Goal: Task Accomplishment & Management: Use online tool/utility

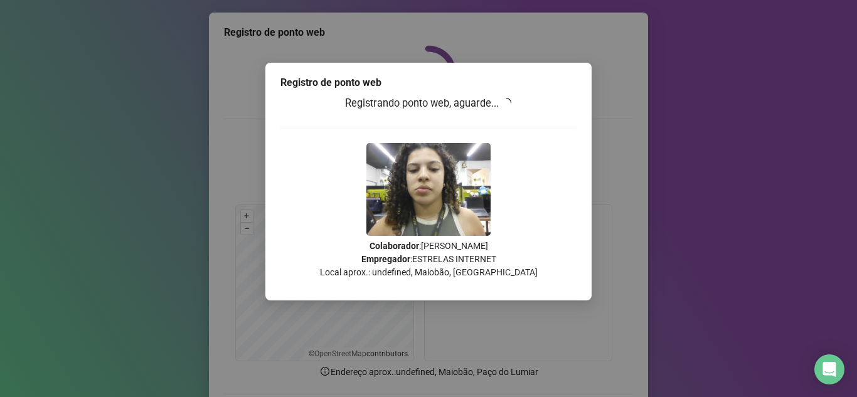
scroll to position [93, 0]
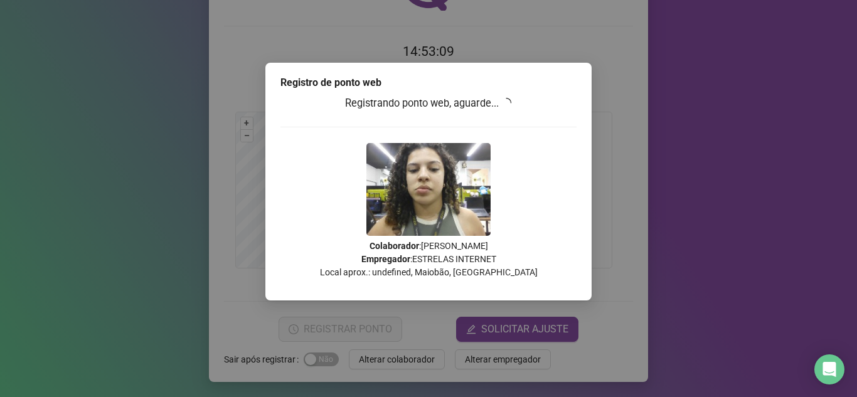
click at [674, 144] on div "Registro de ponto web Registrando ponto web, aguarde... Colaborador : ANA REBEC…" at bounding box center [428, 198] width 857 height 397
click at [618, 165] on div "Registro de ponto web Registrando ponto web, aguarde... Colaborador : ANA REBEC…" at bounding box center [428, 198] width 857 height 397
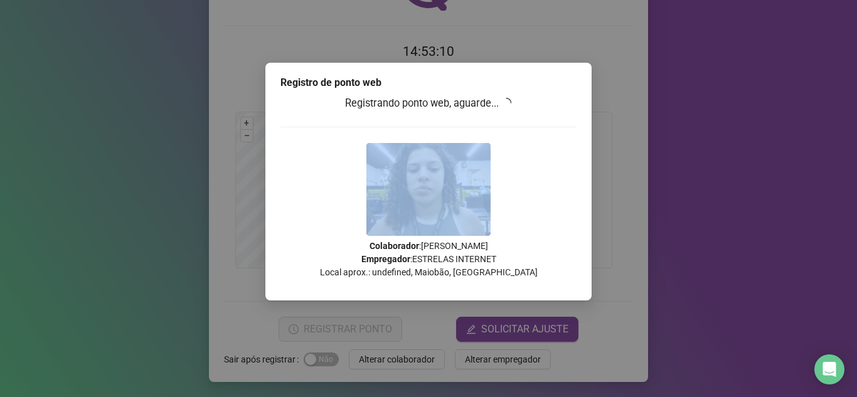
click at [618, 166] on div "Registro de ponto web Registrando ponto web, aguarde... Colaborador : ANA REBEC…" at bounding box center [428, 198] width 857 height 397
click at [710, 148] on div "Registro de ponto web Registrando ponto web, aguarde... Colaborador : ANA REBEC…" at bounding box center [428, 198] width 857 height 397
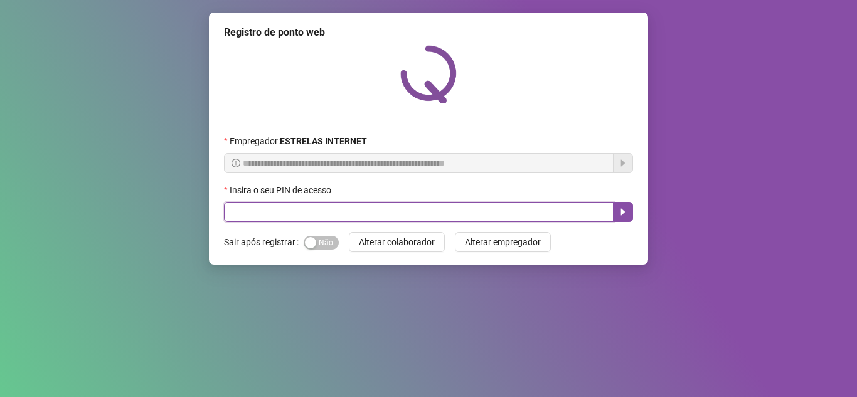
click at [396, 210] on input "text" at bounding box center [419, 212] width 390 height 20
type input "*****"
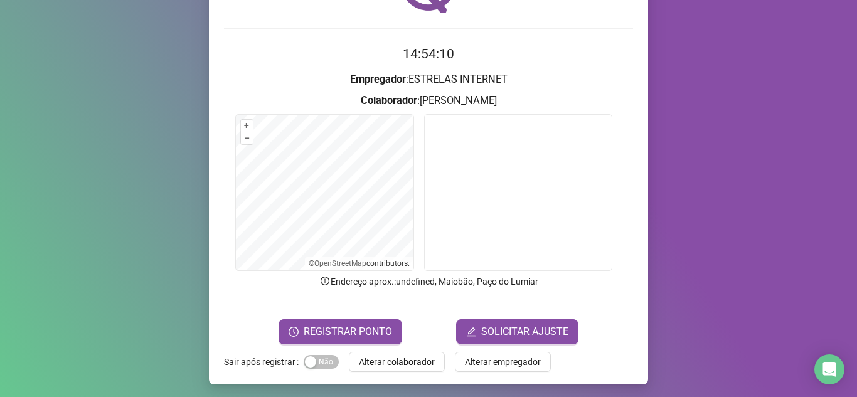
scroll to position [93, 0]
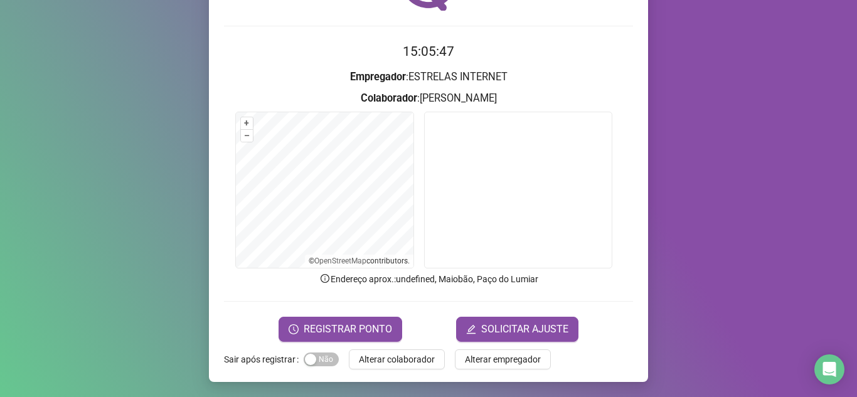
click at [494, 194] on video at bounding box center [518, 190] width 188 height 157
